Goal: Entertainment & Leisure: Consume media (video, audio)

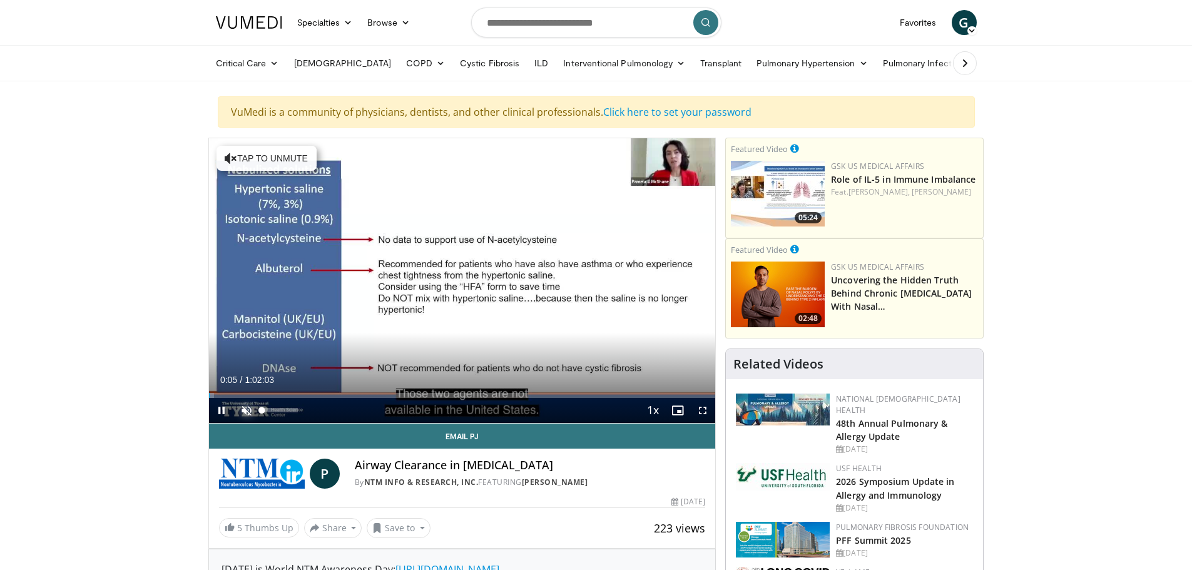
click at [247, 409] on span "Video Player" at bounding box center [246, 410] width 25 height 25
click at [219, 407] on span "Video Player" at bounding box center [221, 410] width 25 height 25
click at [222, 409] on span "Video Player" at bounding box center [221, 410] width 25 height 25
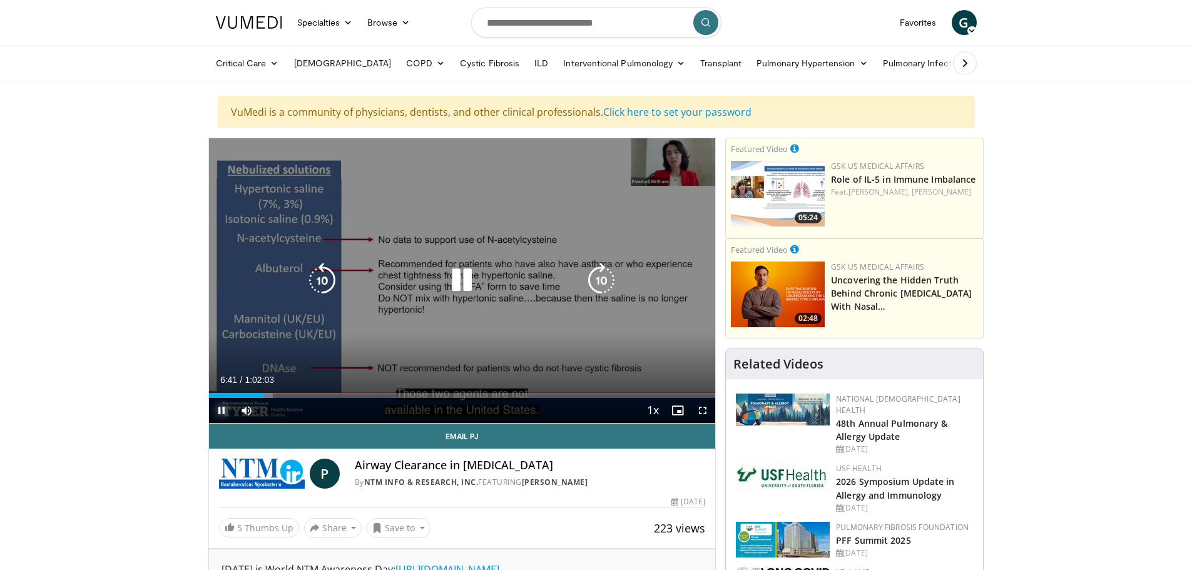
click at [218, 409] on video-js "**********" at bounding box center [462, 280] width 507 height 285
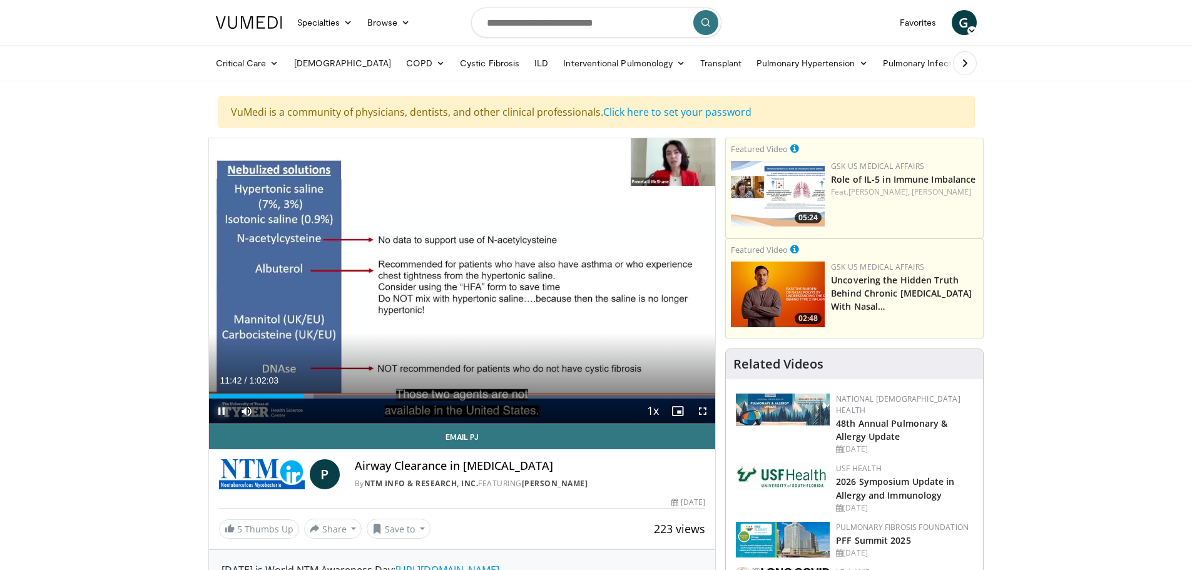
click at [217, 414] on span "Video Player" at bounding box center [221, 411] width 25 height 25
click at [223, 405] on span "Video Player" at bounding box center [221, 411] width 25 height 25
click at [217, 409] on span "Video Player" at bounding box center [221, 411] width 25 height 25
click at [209, 399] on button "Play" at bounding box center [221, 411] width 25 height 25
click at [217, 407] on span "Video Player" at bounding box center [221, 411] width 25 height 25
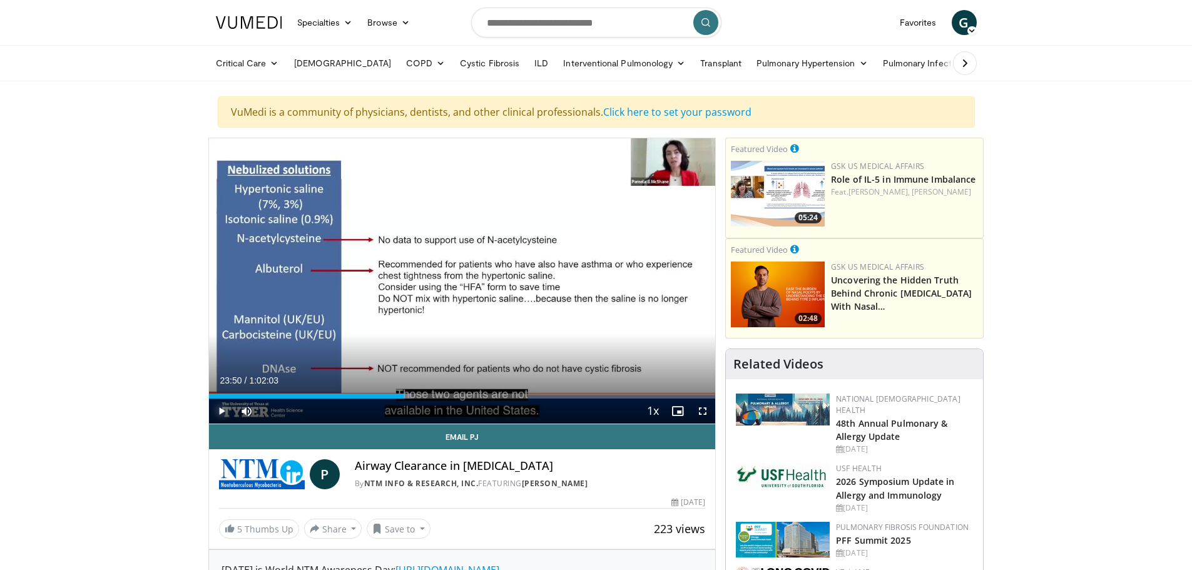
click at [220, 412] on span "Video Player" at bounding box center [221, 411] width 25 height 25
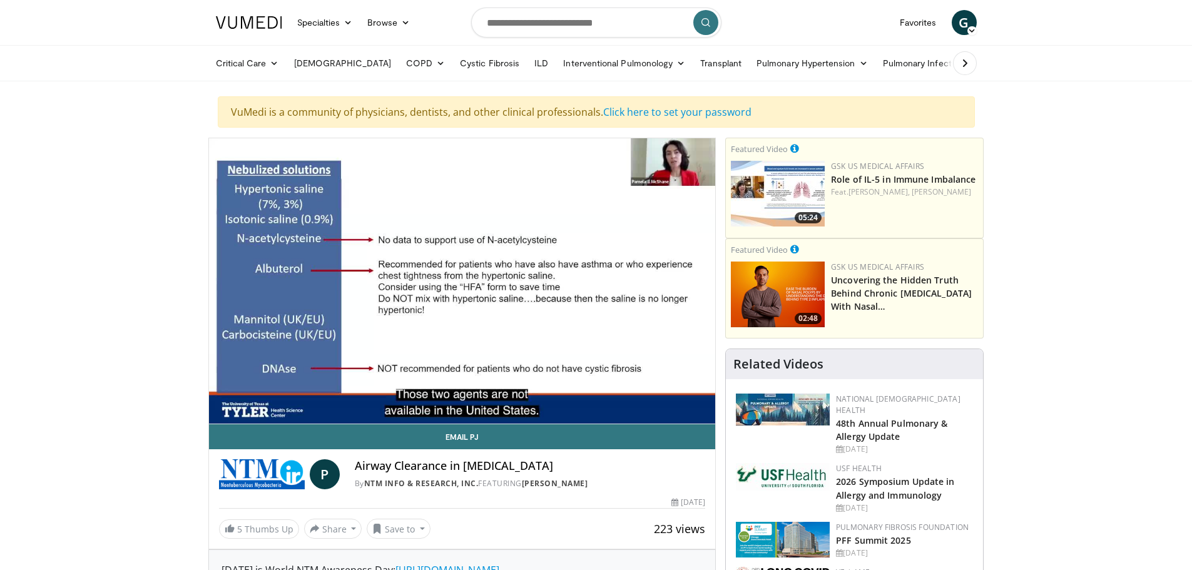
click at [220, 409] on video-js "**********" at bounding box center [462, 281] width 507 height 286
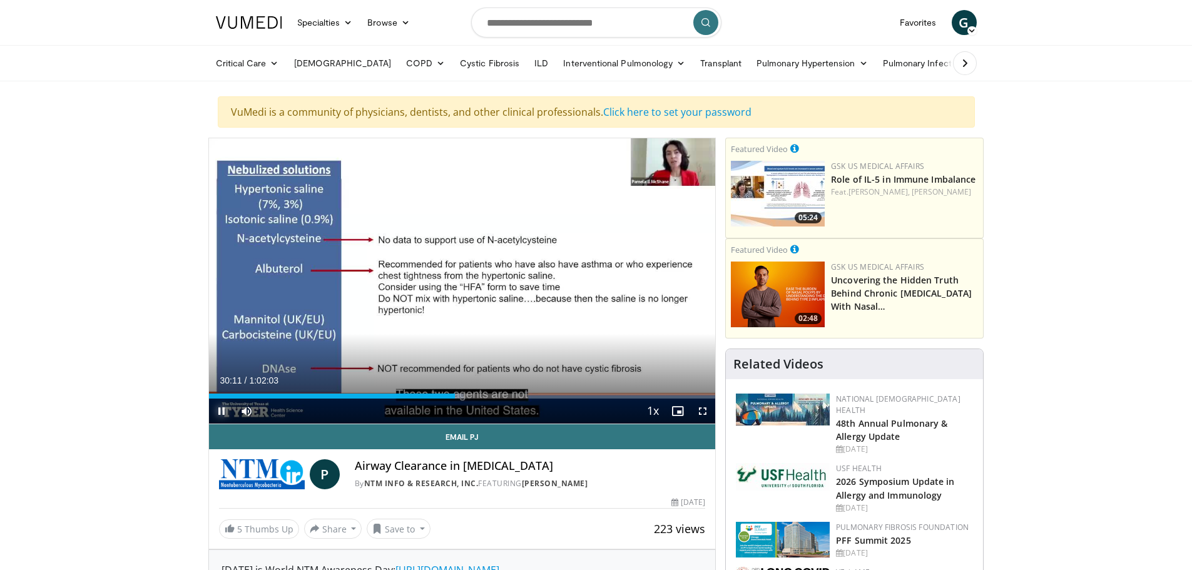
click at [219, 410] on span "Video Player" at bounding box center [221, 411] width 25 height 25
click at [220, 407] on span "Video Player" at bounding box center [221, 411] width 25 height 25
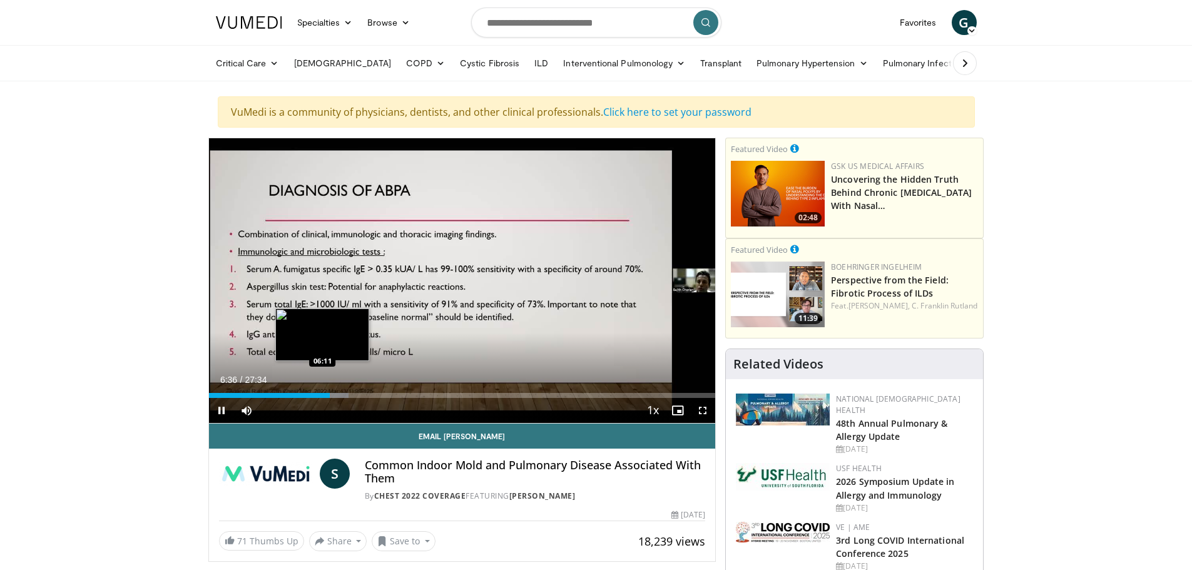
click at [322, 392] on div "Loaded : 27.58% 06:36 06:11" at bounding box center [462, 392] width 507 height 12
click at [352, 396] on div "Loaded : 33.58% 08:12 07:49" at bounding box center [462, 395] width 507 height 5
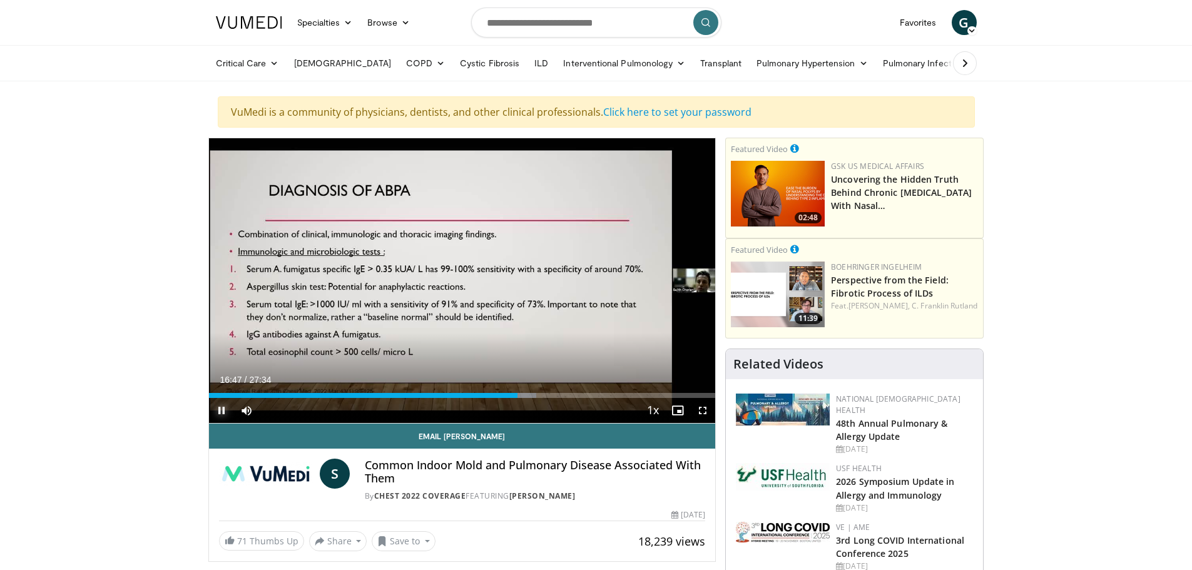
click at [220, 403] on span "Video Player" at bounding box center [221, 410] width 25 height 25
click at [215, 405] on span "Video Player" at bounding box center [221, 410] width 25 height 25
click at [221, 407] on span "Video Player" at bounding box center [221, 410] width 25 height 25
click at [209, 398] on button "Play" at bounding box center [221, 410] width 25 height 25
click at [209, 398] on button "Pause" at bounding box center [221, 410] width 25 height 25
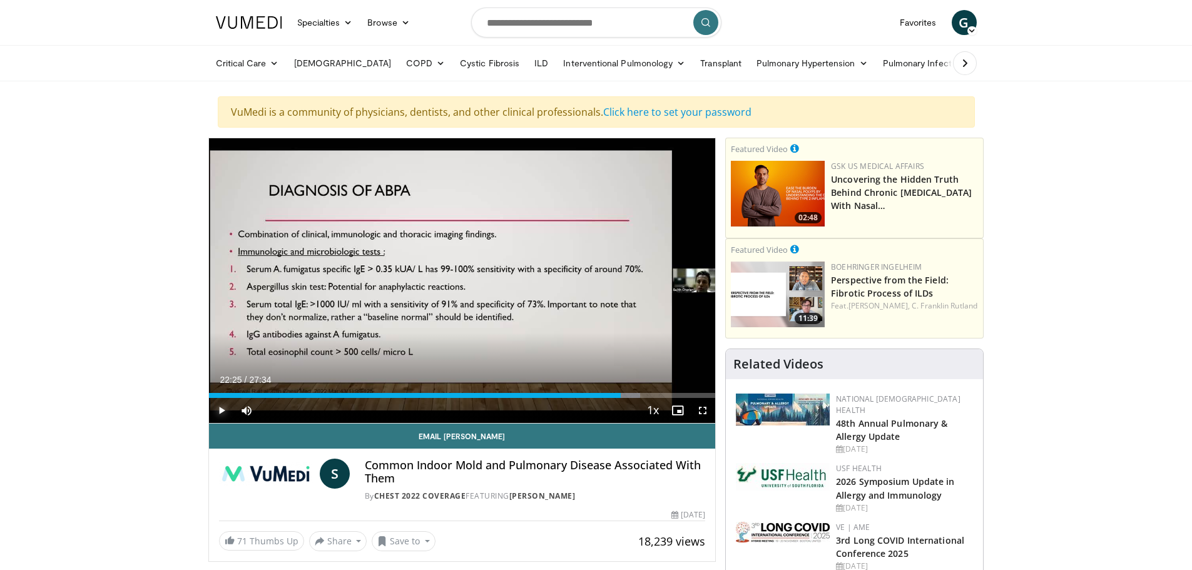
click at [218, 410] on span "Video Player" at bounding box center [221, 410] width 25 height 25
click at [216, 409] on span "Video Player" at bounding box center [221, 410] width 25 height 25
